Goal: Information Seeking & Learning: Learn about a topic

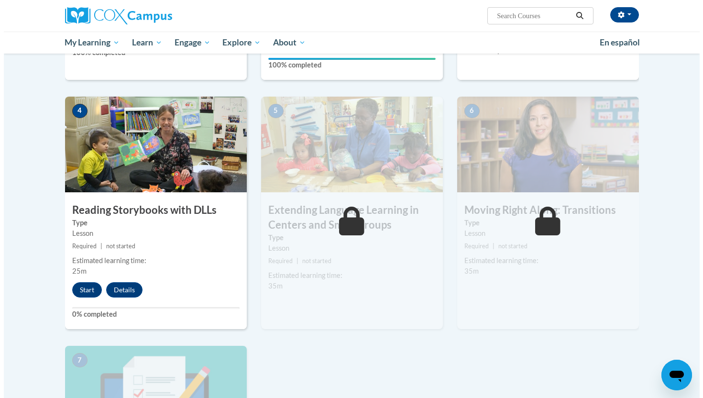
scroll to position [466, 0]
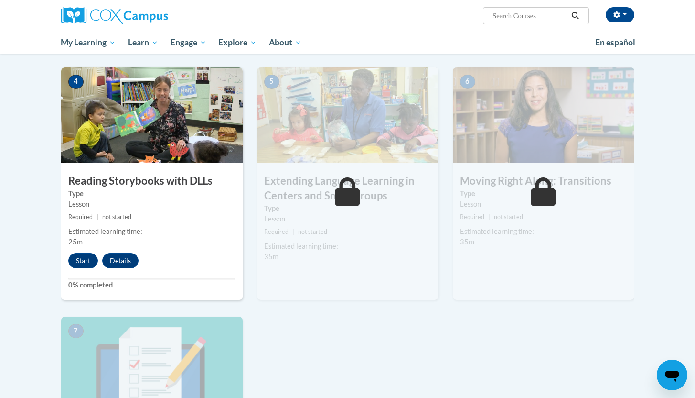
drag, startPoint x: 702, startPoint y: 101, endPoint x: 702, endPoint y: 247, distance: 146.2
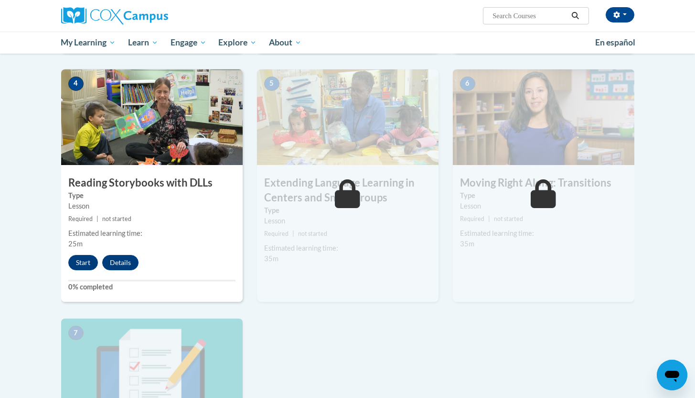
click at [682, 212] on body "Caelan Martin (America/Chicago UTC-05:00) My Profile Inbox My Transcripts Log O…" at bounding box center [347, 158] width 695 height 1248
click at [81, 267] on button "Start" at bounding box center [83, 262] width 30 height 15
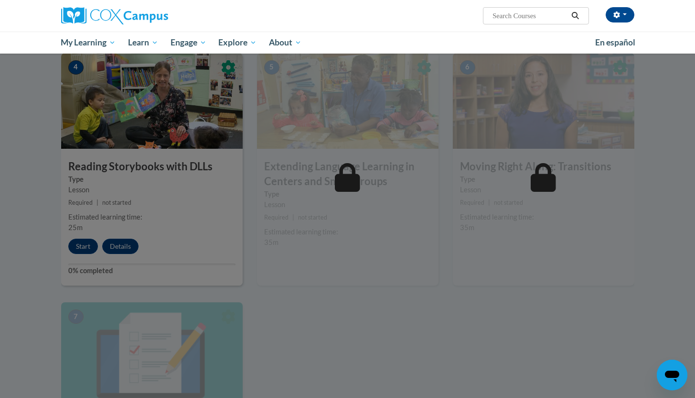
scroll to position [482, 0]
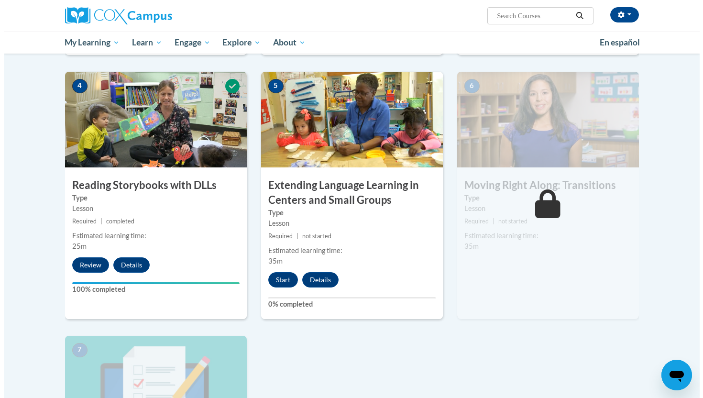
scroll to position [460, 0]
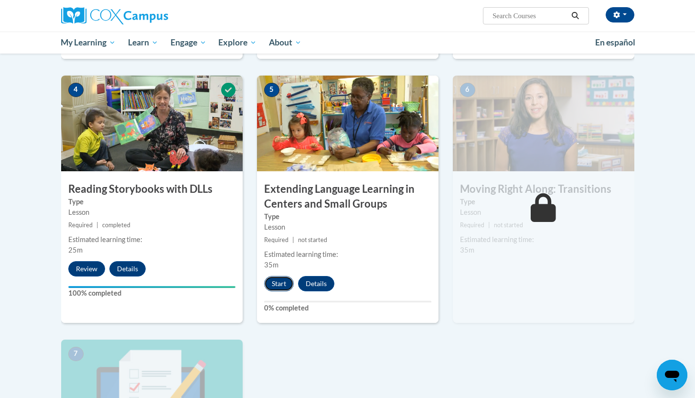
click at [278, 287] on button "Start" at bounding box center [279, 283] width 30 height 15
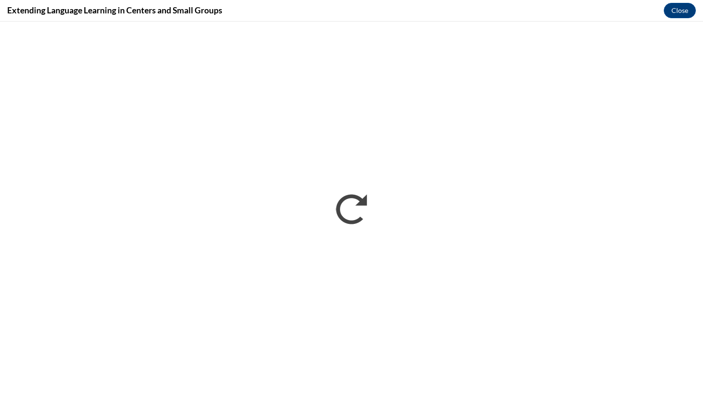
scroll to position [0, 0]
